Goal: Task Accomplishment & Management: Use online tool/utility

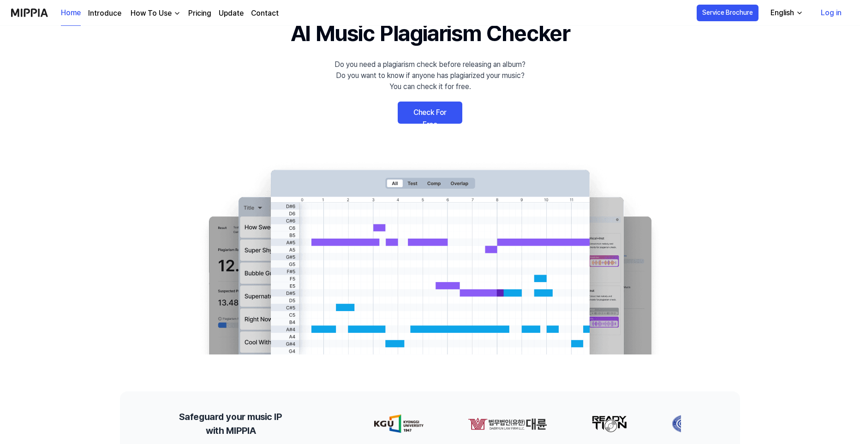
scroll to position [46, 0]
click at [439, 113] on link "Check For Free" at bounding box center [430, 112] width 65 height 22
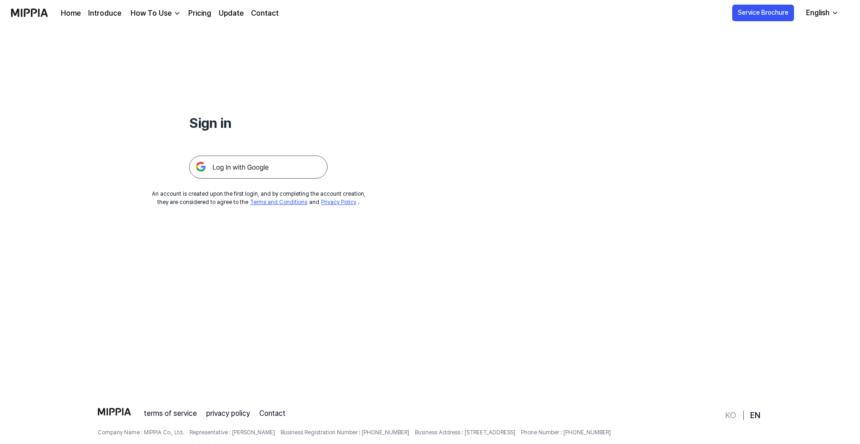
scroll to position [0, 0]
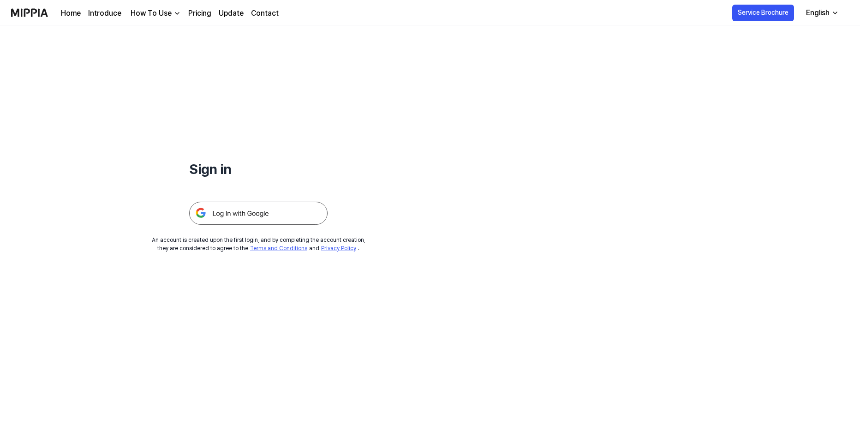
click at [202, 14] on link "Pricing" at bounding box center [199, 13] width 23 height 11
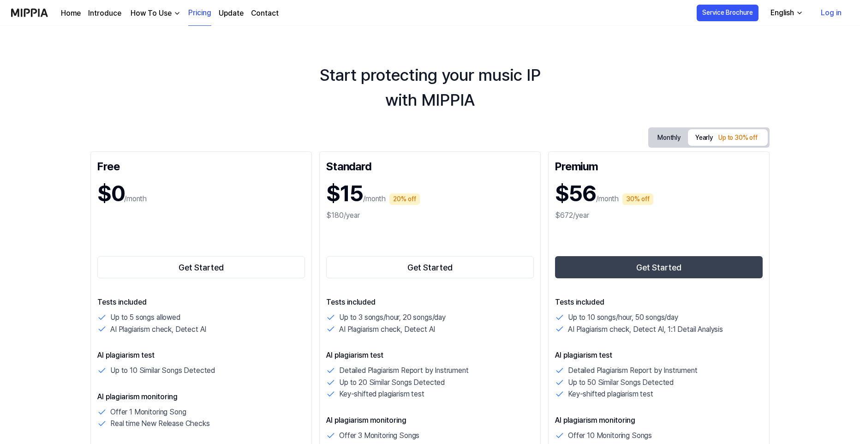
click at [175, 15] on img "button" at bounding box center [176, 13] width 7 height 7
click at [161, 33] on link "Plagiarism Checker" at bounding box center [153, 34] width 89 height 18
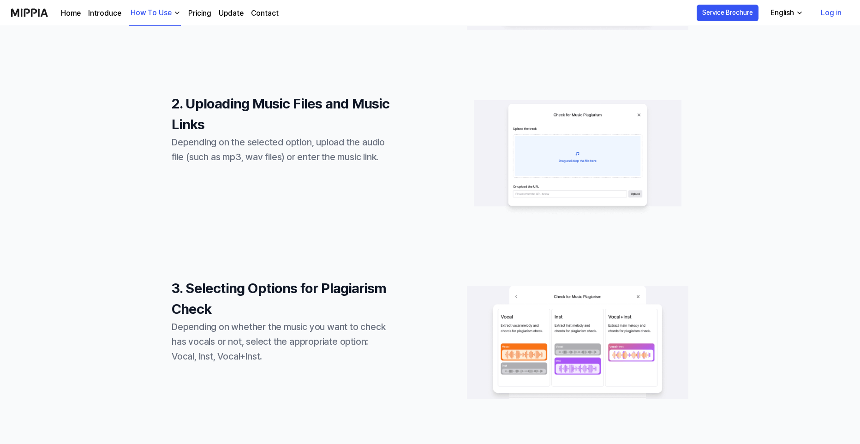
scroll to position [369, 0]
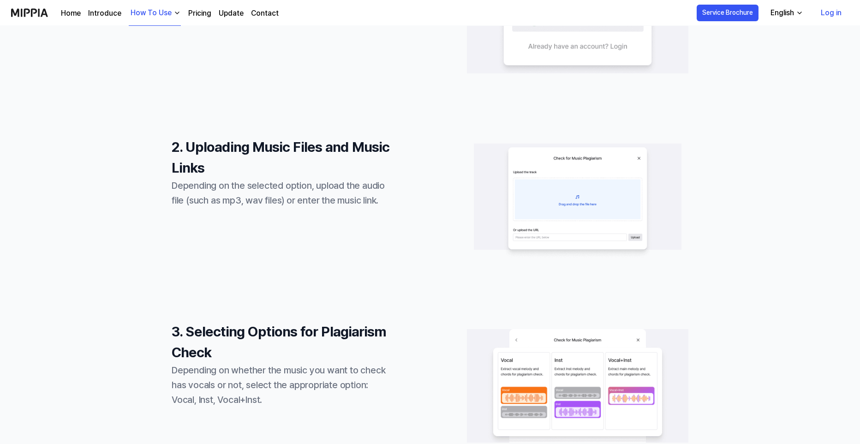
click at [834, 12] on link "Log in" at bounding box center [831, 13] width 36 height 26
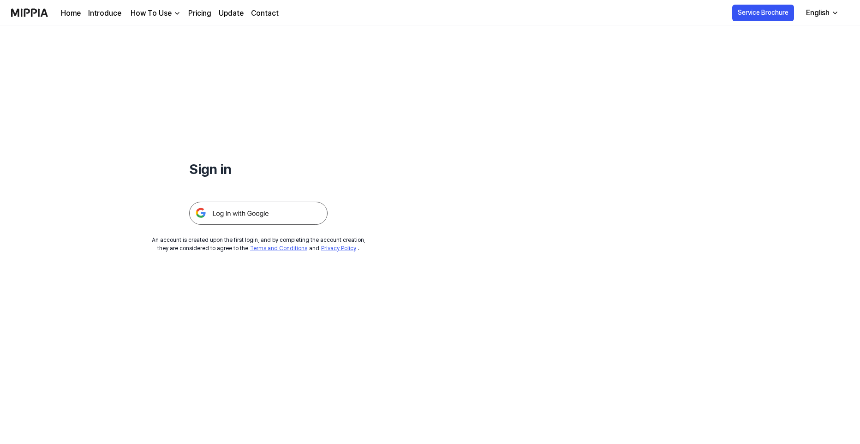
click at [260, 214] on img at bounding box center [258, 213] width 138 height 23
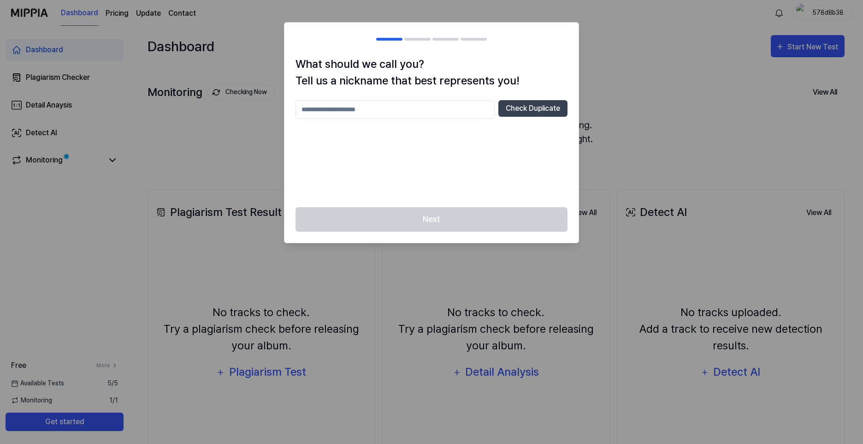
click at [336, 109] on input "text" at bounding box center [395, 109] width 199 height 18
type input "*******"
click at [523, 107] on button "Check Duplicate" at bounding box center [533, 108] width 69 height 17
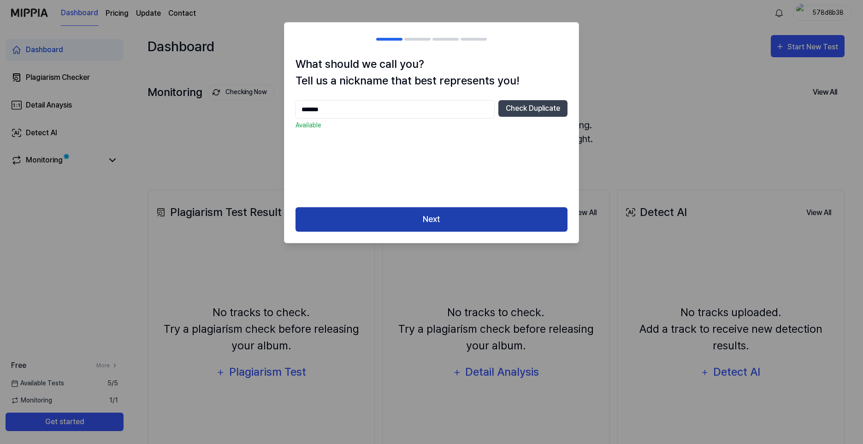
click at [441, 220] on button "Next" at bounding box center [432, 219] width 272 height 24
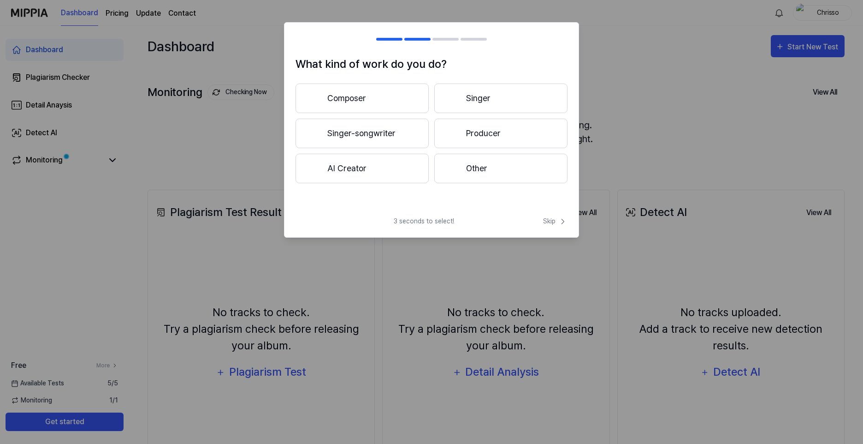
click at [372, 135] on button "Singer-songwriter" at bounding box center [362, 134] width 133 height 30
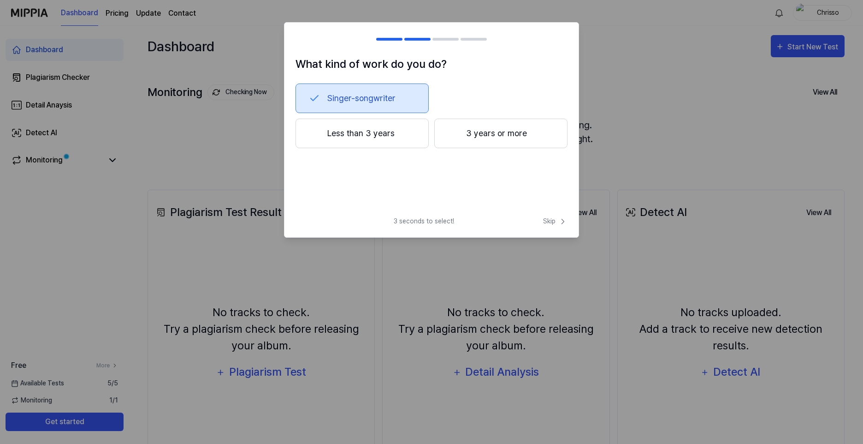
click at [500, 137] on button "3 years or more" at bounding box center [500, 134] width 133 height 30
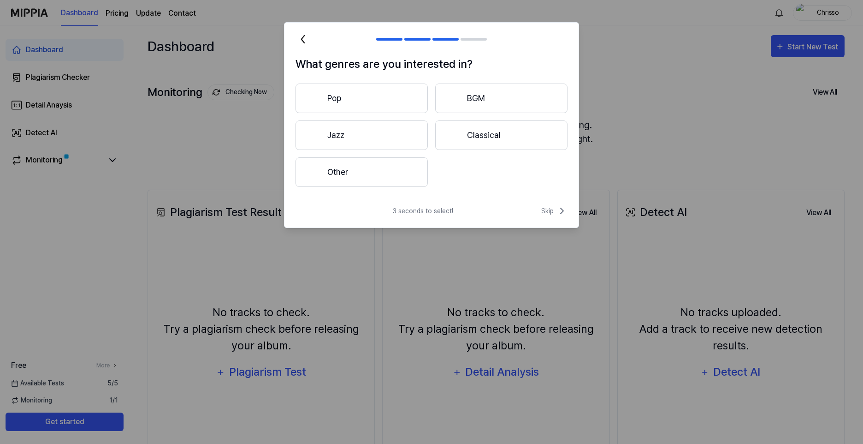
click at [357, 102] on button "Pop" at bounding box center [362, 98] width 132 height 30
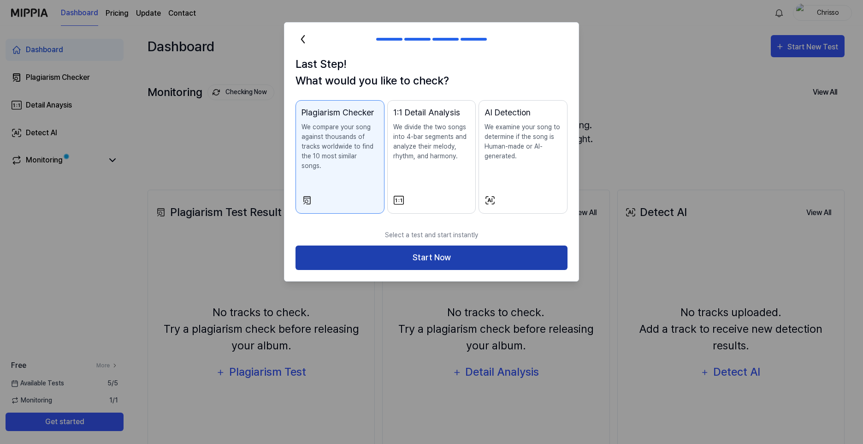
click at [437, 251] on button "Start Now" at bounding box center [432, 257] width 272 height 24
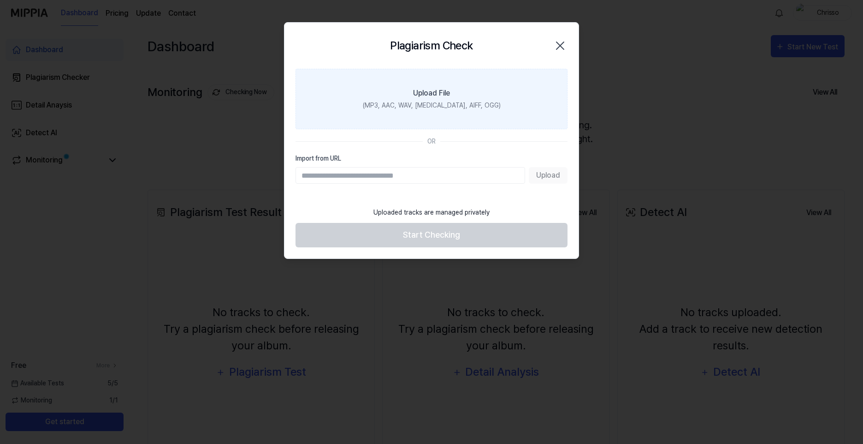
click at [436, 94] on div "Upload File" at bounding box center [431, 93] width 37 height 11
click at [0, 0] on input "Upload File (MP3, AAC, WAV, [MEDICAL_DATA], AIFF, OGG)" at bounding box center [0, 0] width 0 height 0
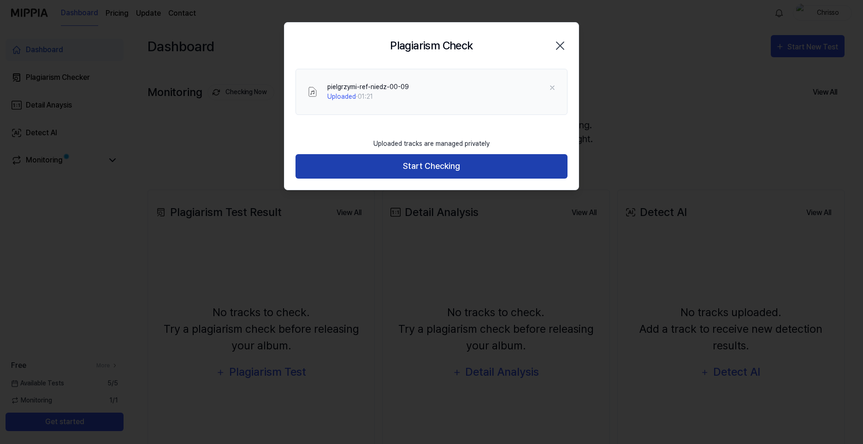
click at [451, 167] on button "Start Checking" at bounding box center [432, 166] width 272 height 24
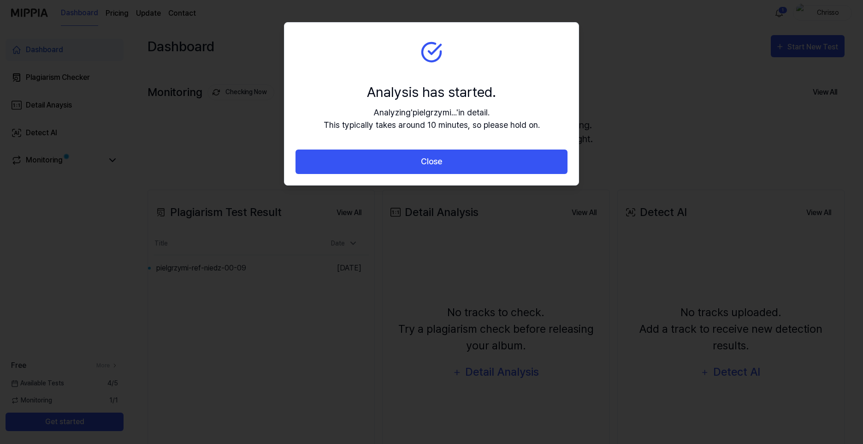
click at [0, 231] on html "**********" at bounding box center [431, 222] width 863 height 444
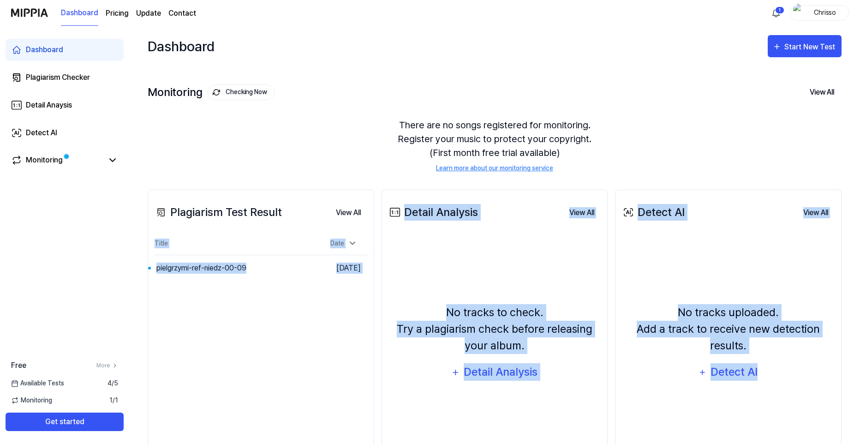
drag, startPoint x: 0, startPoint y: 232, endPoint x: 19, endPoint y: 286, distance: 57.2
click at [19, 286] on div "Dashboard Plagiarism Checker Detail Anaysis Detect AI Monitoring Free More Avai…" at bounding box center [64, 235] width 129 height 418
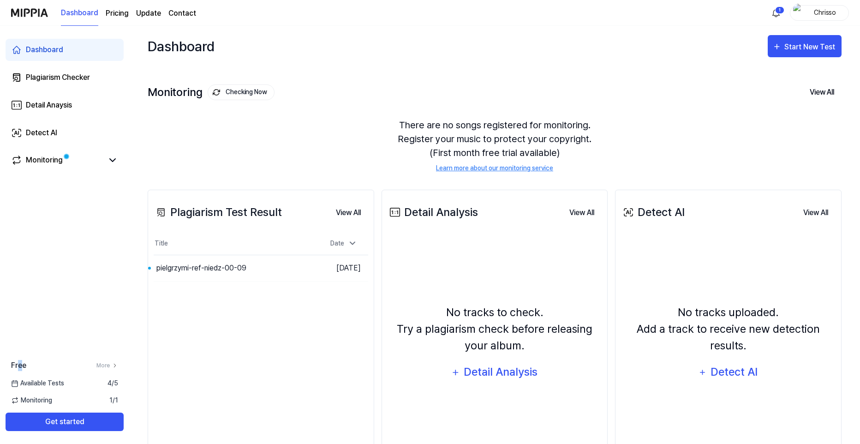
drag, startPoint x: 19, startPoint y: 286, endPoint x: 3, endPoint y: 190, distance: 97.7
click at [0, 197] on html "**********" at bounding box center [430, 222] width 860 height 444
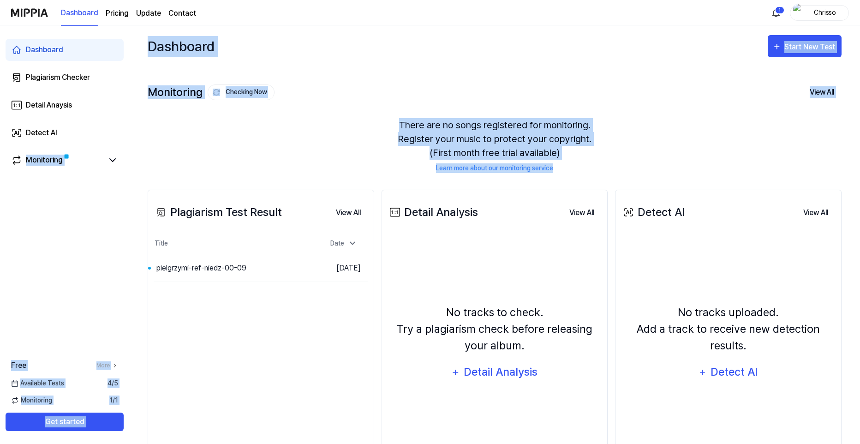
click at [568, 45] on div "Dashboard Start New Test" at bounding box center [495, 46] width 694 height 41
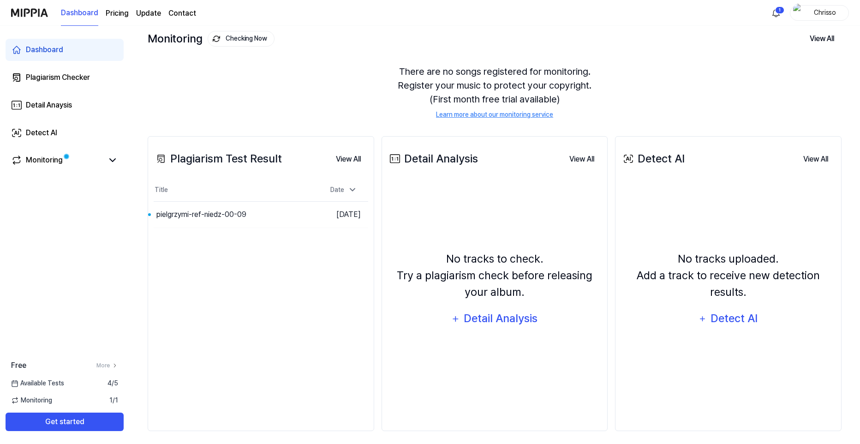
scroll to position [59, 0]
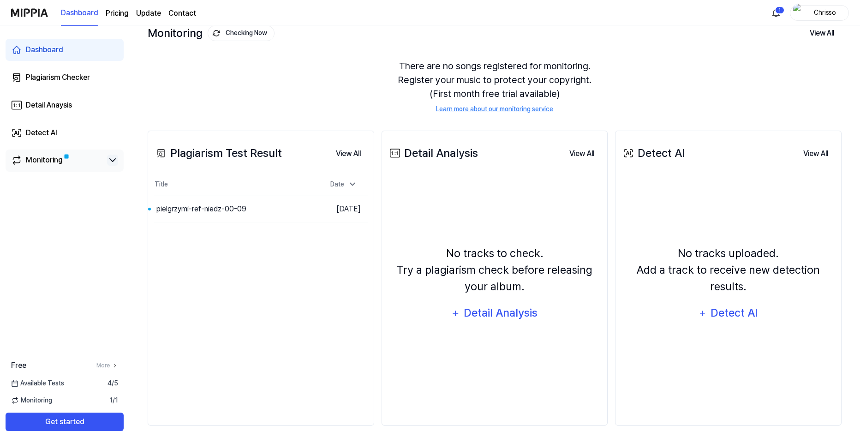
click at [115, 160] on icon at bounding box center [112, 159] width 11 height 11
click at [111, 161] on icon at bounding box center [112, 159] width 11 height 11
click at [51, 158] on div "Monitoring" at bounding box center [44, 159] width 37 height 11
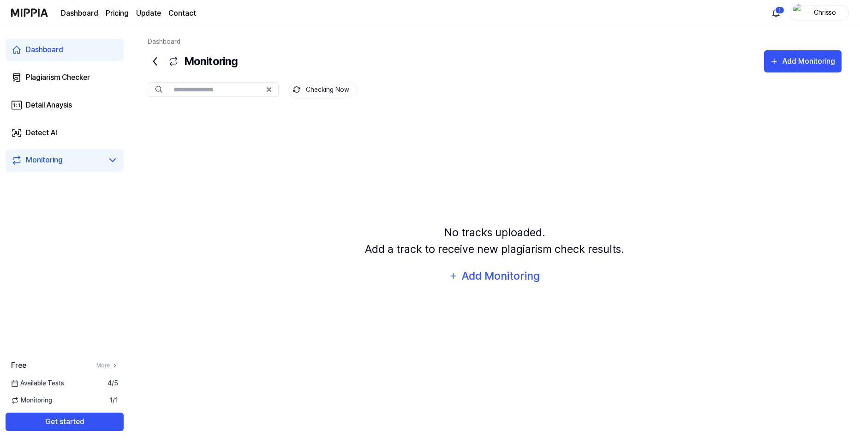
scroll to position [0, 0]
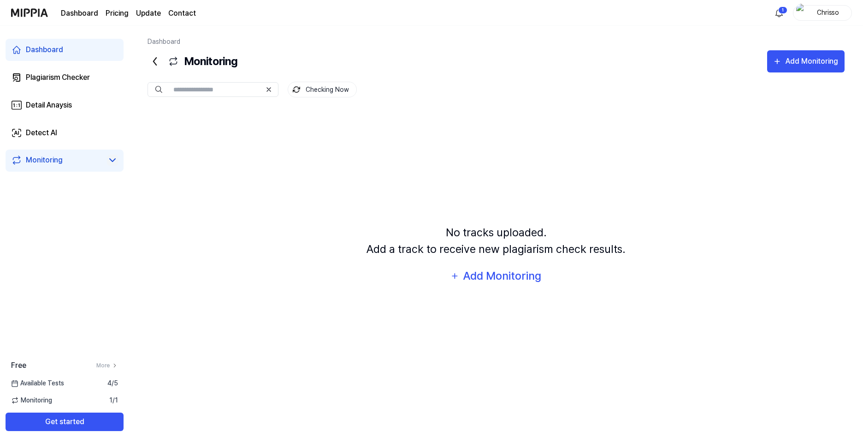
click at [41, 48] on div "Dashboard" at bounding box center [44, 49] width 37 height 11
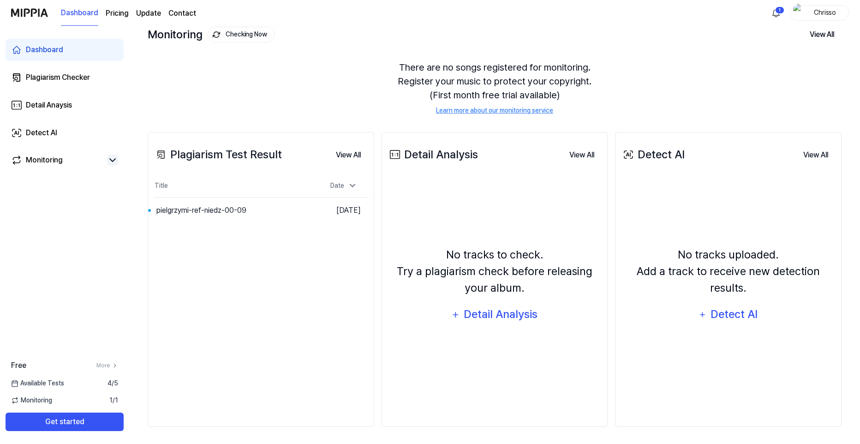
scroll to position [59, 0]
click at [778, 9] on html "**********" at bounding box center [430, 163] width 860 height 444
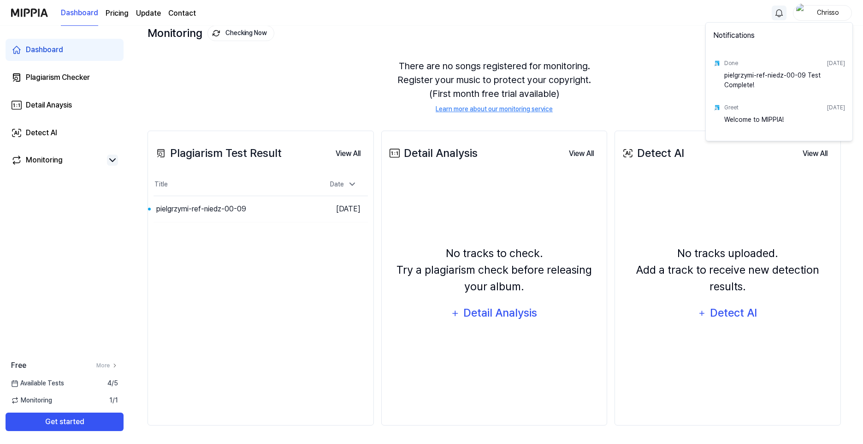
click at [735, 77] on div "pielgrzymi-ref-niedz-00-09 Test Complete!" at bounding box center [784, 80] width 121 height 18
click at [726, 61] on div "Done" at bounding box center [731, 63] width 14 height 8
click at [671, 52] on html "**********" at bounding box center [431, 163] width 863 height 444
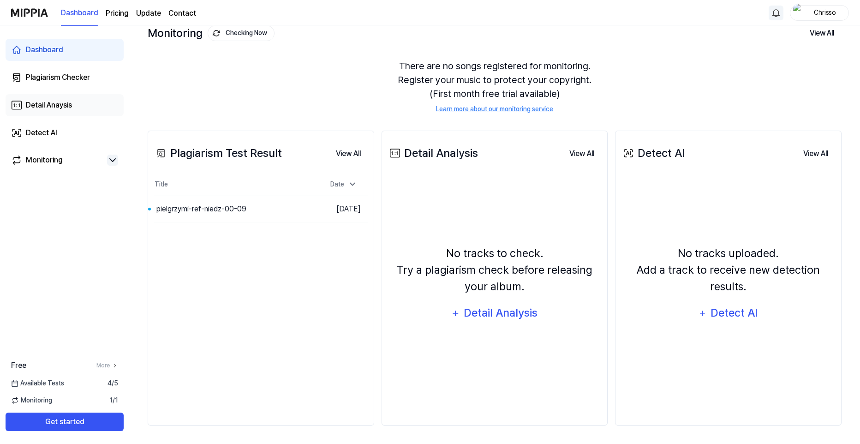
click at [55, 105] on div "Detail Anaysis" at bounding box center [49, 105] width 46 height 11
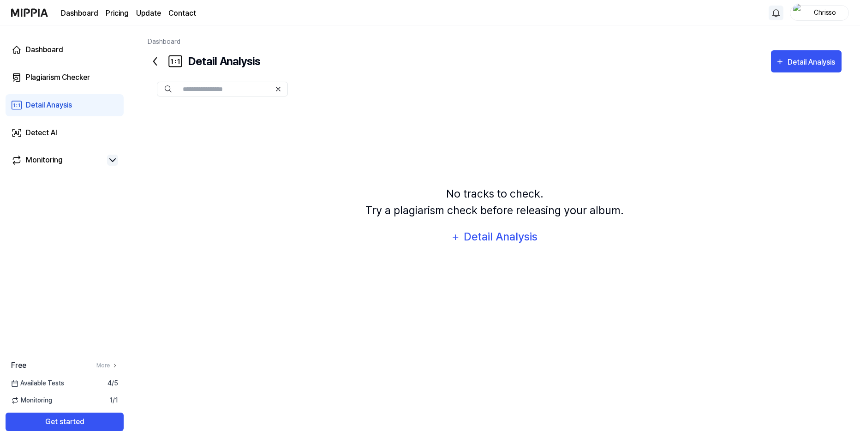
scroll to position [0, 0]
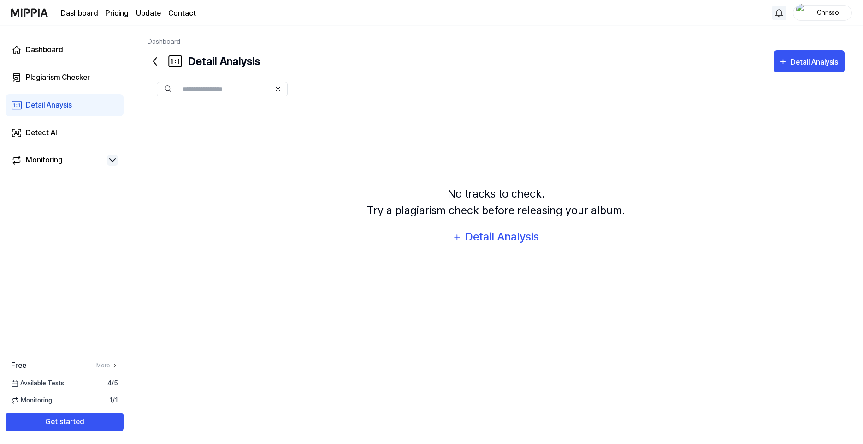
click at [156, 59] on icon at bounding box center [155, 61] width 15 height 15
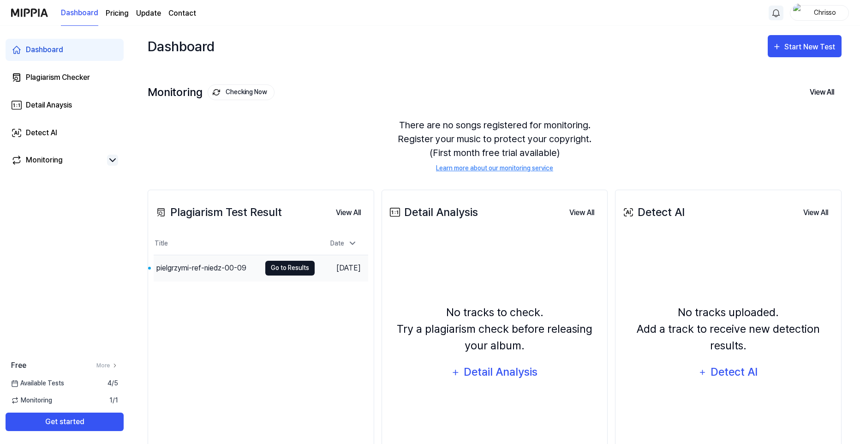
click at [289, 268] on button "Go to Results" at bounding box center [289, 268] width 49 height 15
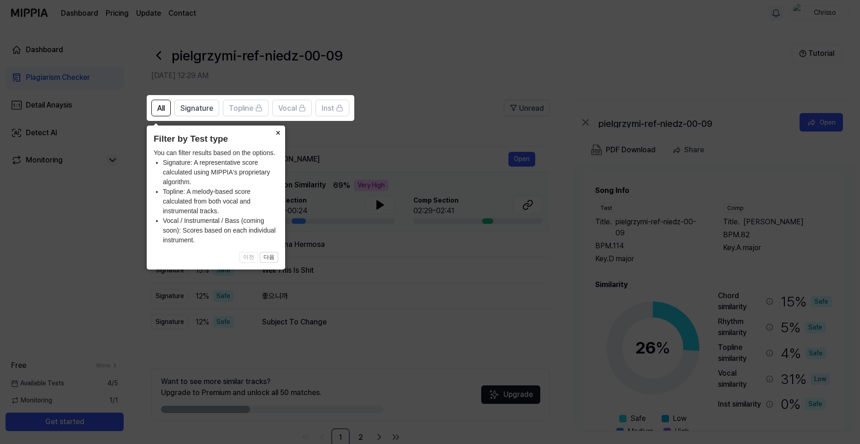
click at [278, 132] on button "×" at bounding box center [277, 131] width 15 height 13
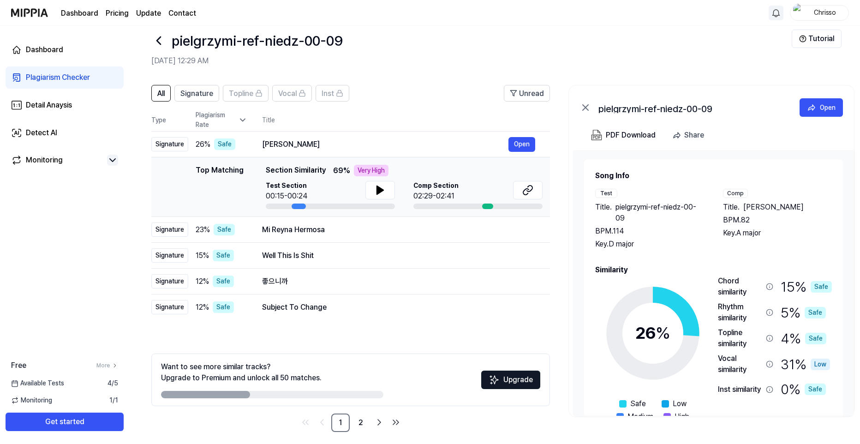
scroll to position [21, 0]
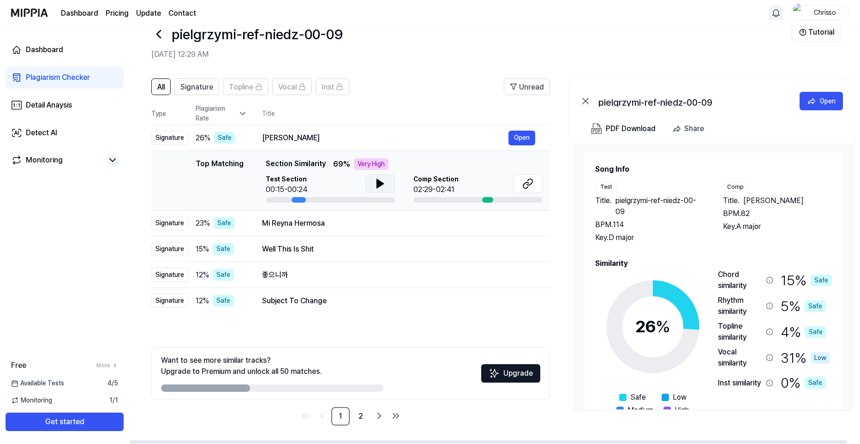
click at [380, 182] on icon at bounding box center [380, 183] width 6 height 8
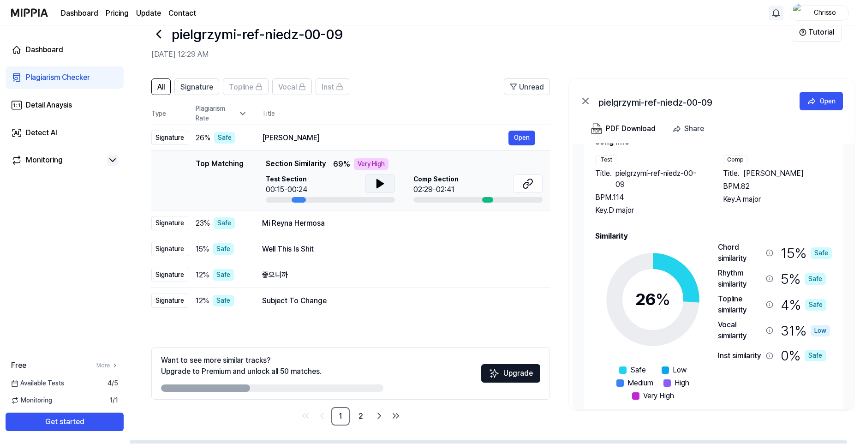
scroll to position [40, 0]
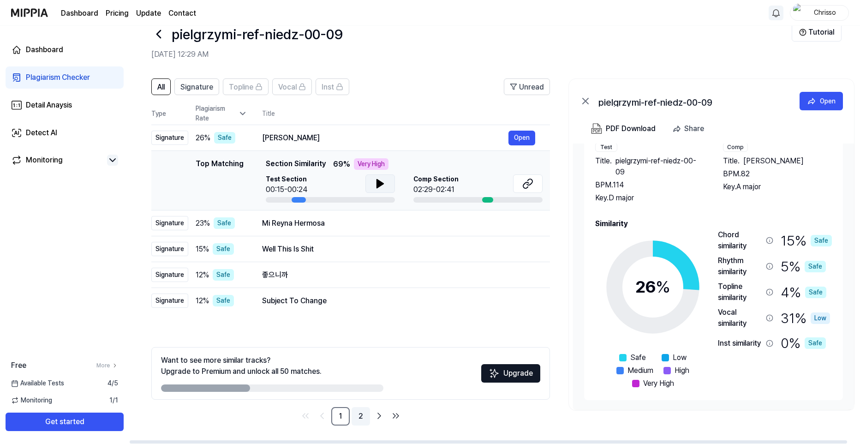
click at [362, 416] on link "2" at bounding box center [360, 416] width 18 height 18
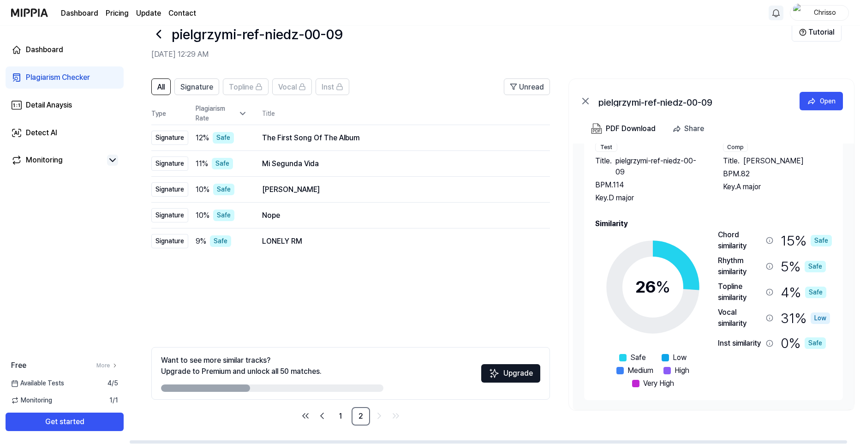
scroll to position [0, 0]
